Goal: Navigation & Orientation: Find specific page/section

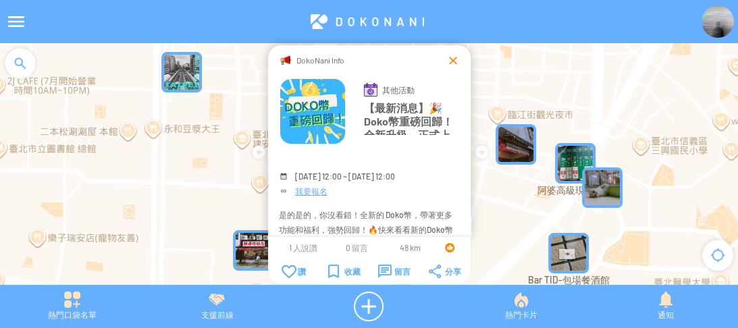
click at [454, 59] on div at bounding box center [453, 60] width 14 height 14
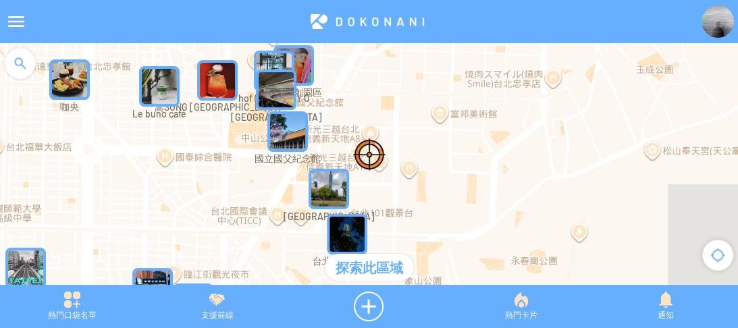
click at [278, 139] on img "aBbyT40UEqBMapIcon" at bounding box center [287, 131] width 41 height 41
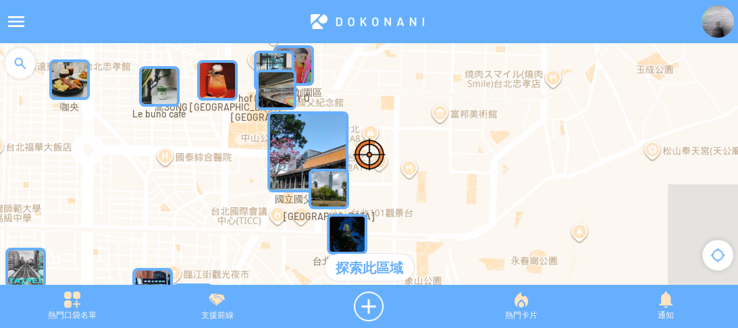
click at [281, 137] on img "aBbyT40UEqBMapIcon" at bounding box center [307, 151] width 81 height 81
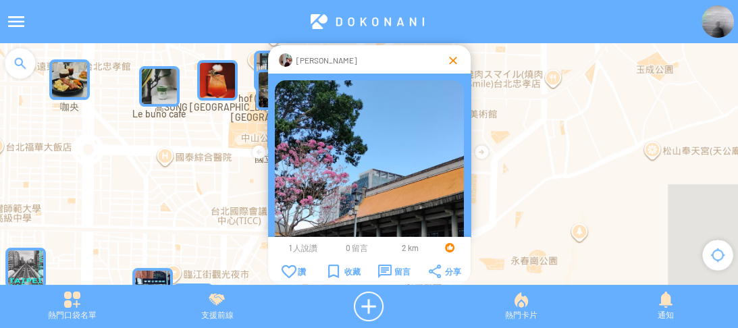
click at [452, 55] on div at bounding box center [453, 60] width 14 height 14
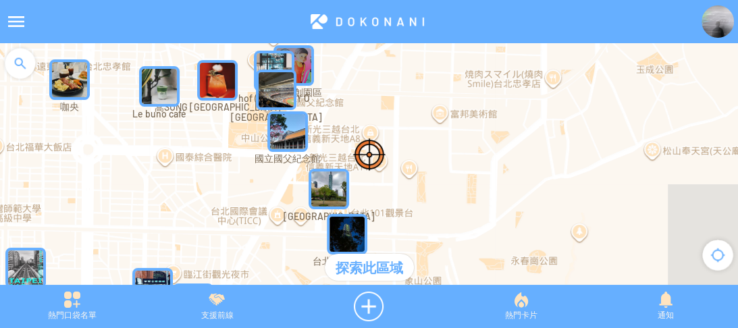
click at [11, 61] on div at bounding box center [20, 63] width 41 height 41
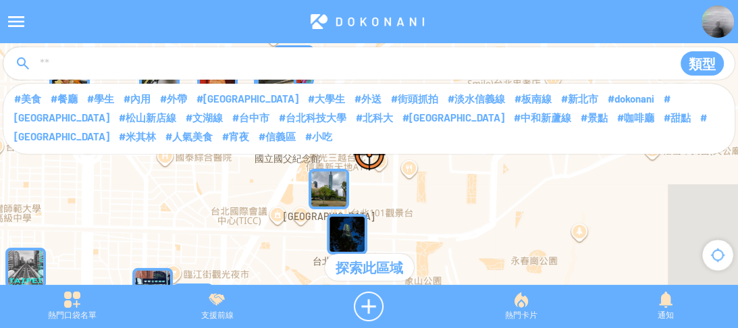
click at [70, 57] on input at bounding box center [350, 64] width 624 height 26
type input "****"
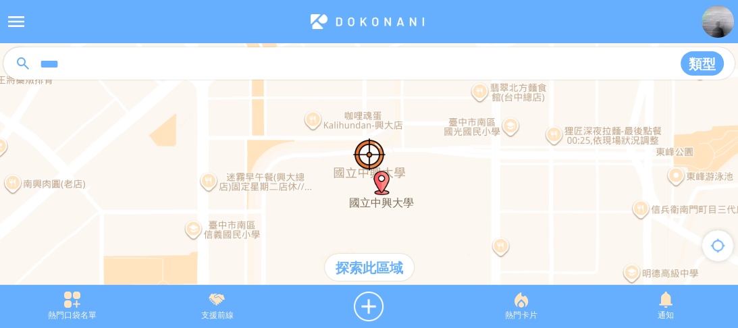
click at [378, 265] on div "探索此區域" at bounding box center [369, 267] width 89 height 27
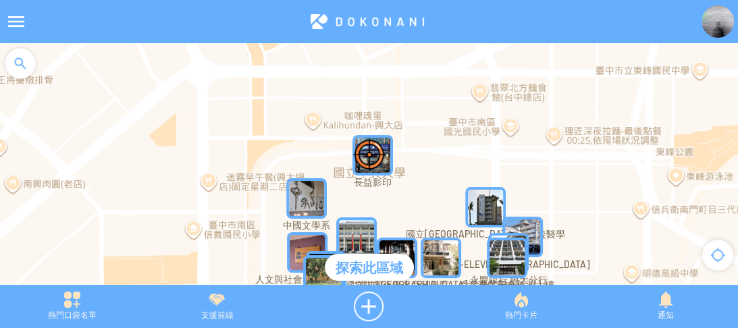
click at [317, 193] on img "YqC0Ip371lQMapIcon" at bounding box center [306, 198] width 41 height 41
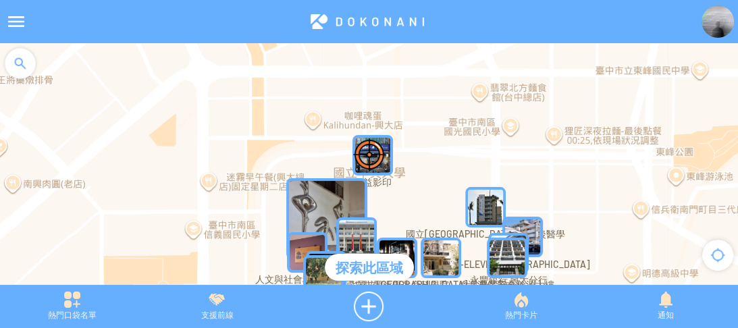
click at [357, 267] on div "探索此區域" at bounding box center [369, 267] width 89 height 27
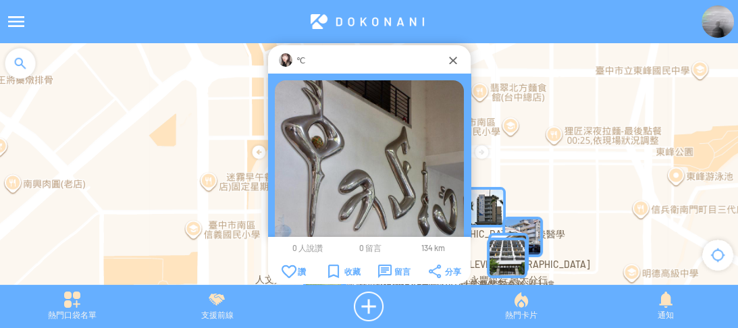
click at [287, 57] on img at bounding box center [286, 60] width 14 height 14
